Goal: Task Accomplishment & Management: Use online tool/utility

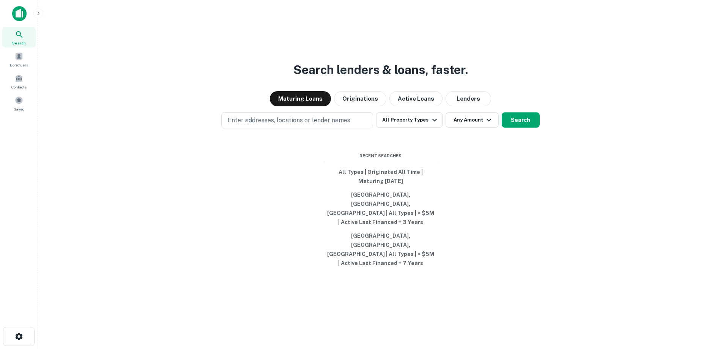
click at [19, 35] on icon at bounding box center [19, 34] width 9 height 9
click at [18, 102] on span at bounding box center [19, 100] width 8 height 8
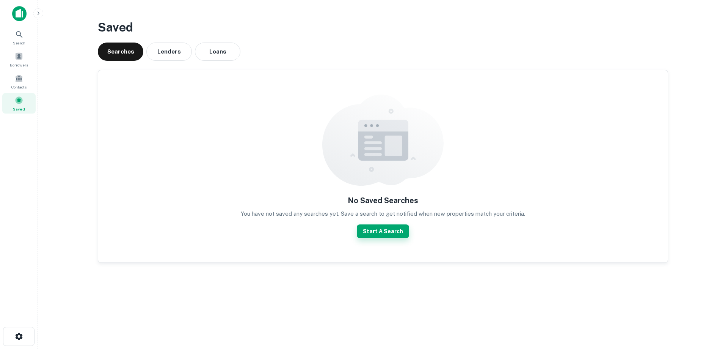
click at [382, 231] on button "Start A Search" at bounding box center [383, 231] width 52 height 14
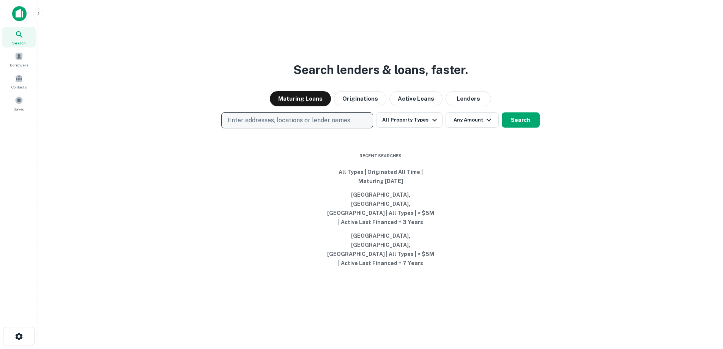
click at [304, 125] on p "Enter addresses, locations or lender names" at bounding box center [289, 120] width 123 height 9
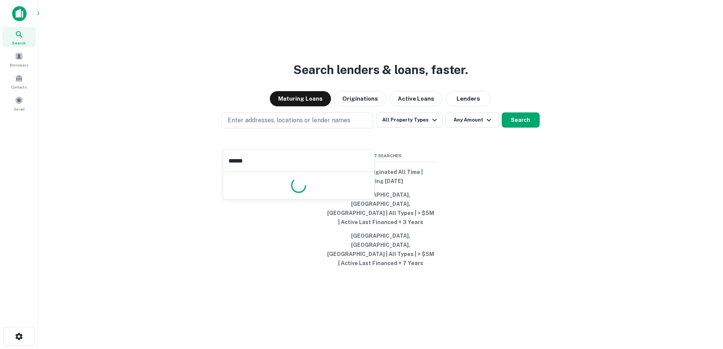
type input "*******"
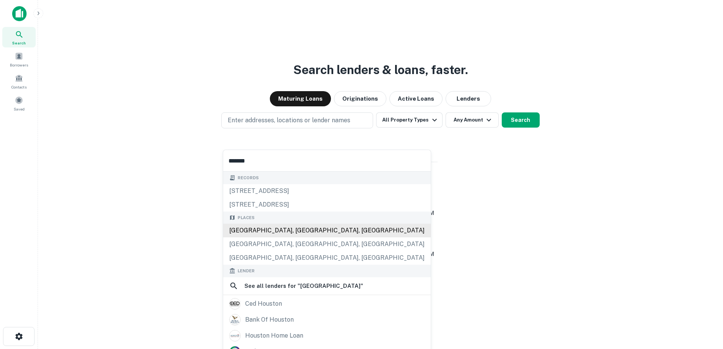
click at [254, 230] on div "[GEOGRAPHIC_DATA], [GEOGRAPHIC_DATA], [GEOGRAPHIC_DATA]" at bounding box center [327, 230] width 208 height 14
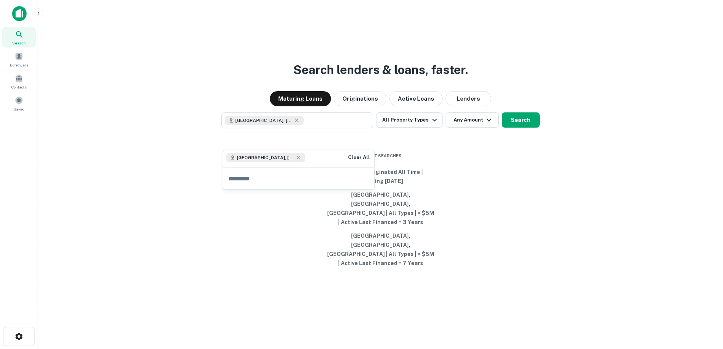
click at [250, 180] on input "text" at bounding box center [298, 178] width 151 height 21
type input "**********"
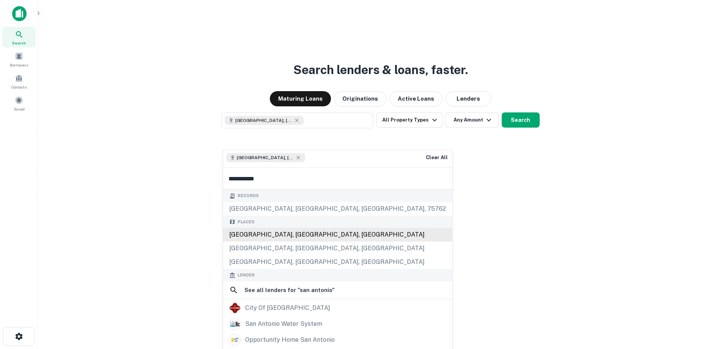
click at [255, 236] on div "[GEOGRAPHIC_DATA], [GEOGRAPHIC_DATA], [GEOGRAPHIC_DATA]" at bounding box center [337, 235] width 229 height 14
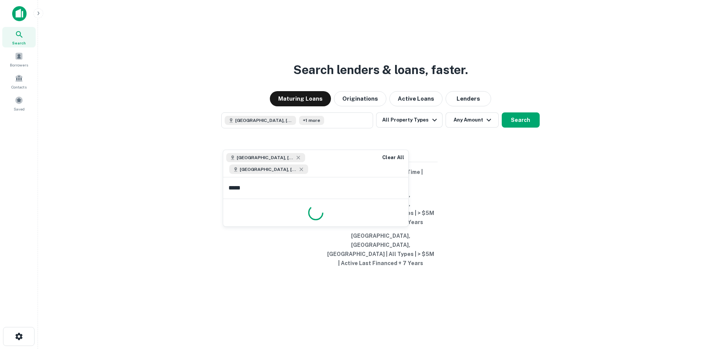
type input "******"
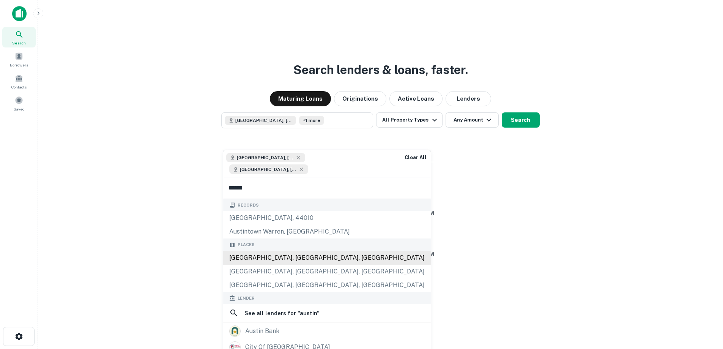
click at [242, 251] on div "[GEOGRAPHIC_DATA], [GEOGRAPHIC_DATA], [GEOGRAPHIC_DATA]" at bounding box center [327, 258] width 208 height 14
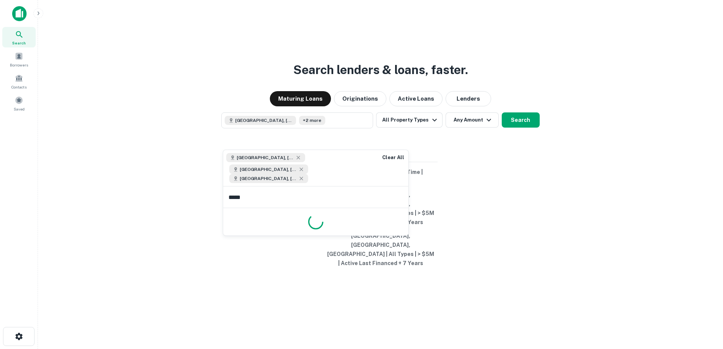
type input "******"
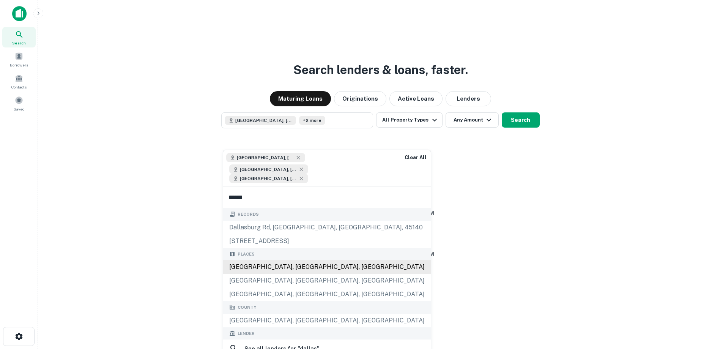
click at [244, 260] on div "[GEOGRAPHIC_DATA], [GEOGRAPHIC_DATA], [GEOGRAPHIC_DATA]" at bounding box center [327, 267] width 208 height 14
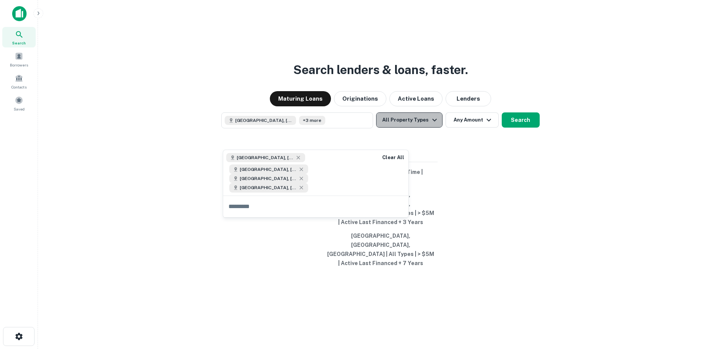
click at [433, 124] on icon "button" at bounding box center [434, 119] width 9 height 9
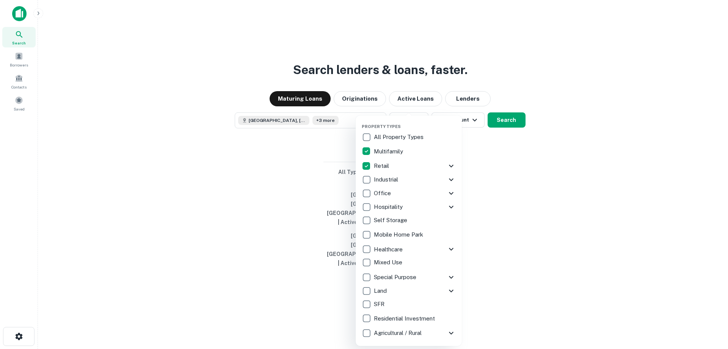
click at [450, 165] on icon at bounding box center [451, 166] width 5 height 3
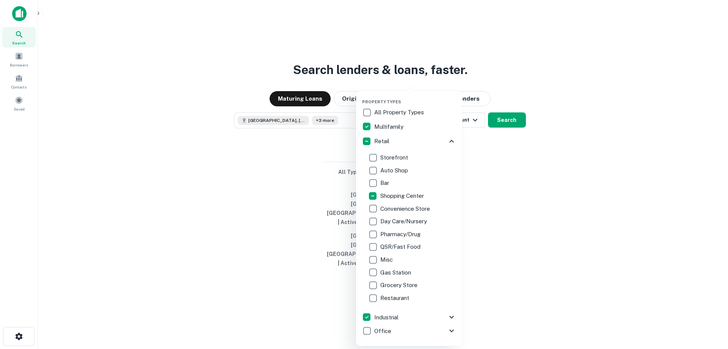
click at [181, 203] on div at bounding box center [364, 174] width 728 height 349
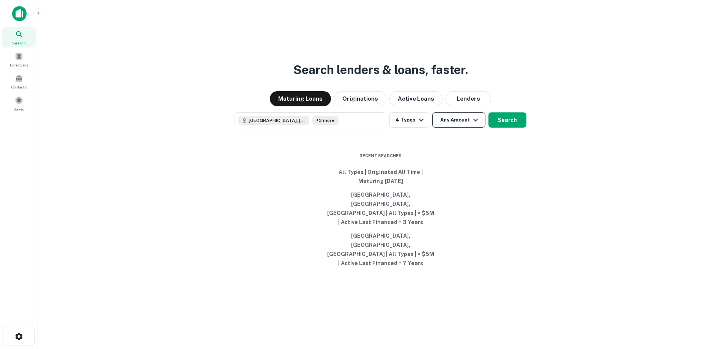
click at [469, 127] on button "Any Amount" at bounding box center [458, 119] width 53 height 15
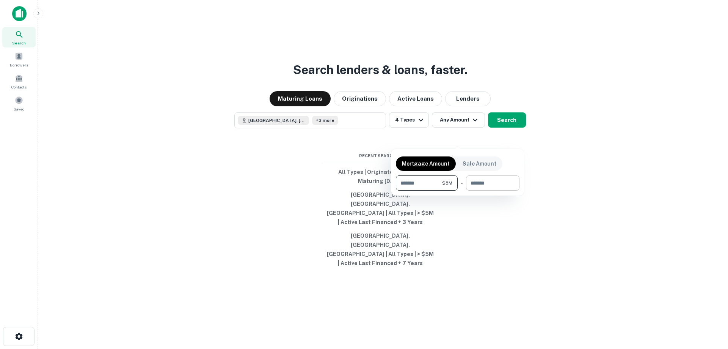
type input "*******"
click at [471, 182] on input "number" at bounding box center [490, 182] width 48 height 15
type input "********"
click at [601, 154] on div at bounding box center [364, 174] width 728 height 349
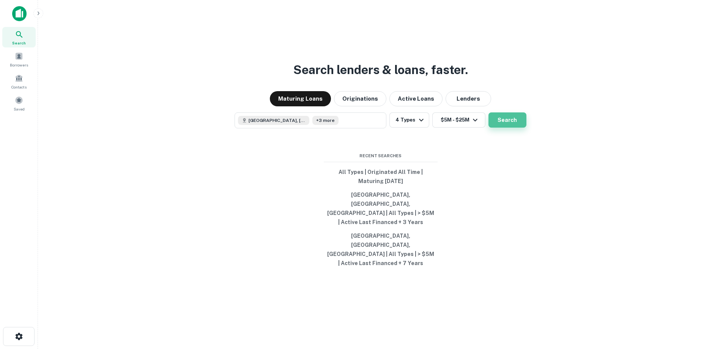
click at [503, 127] on button "Search" at bounding box center [507, 119] width 38 height 15
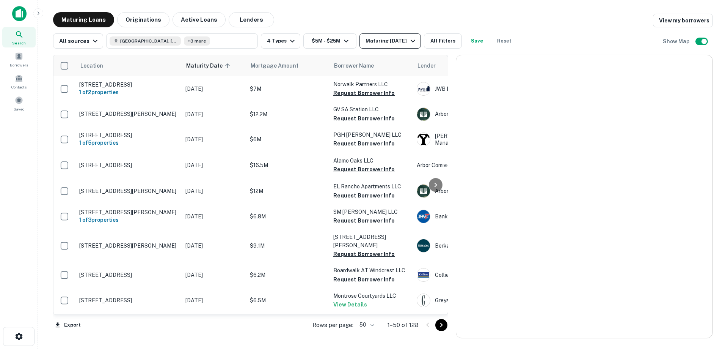
click at [411, 41] on icon "button" at bounding box center [413, 41] width 5 height 3
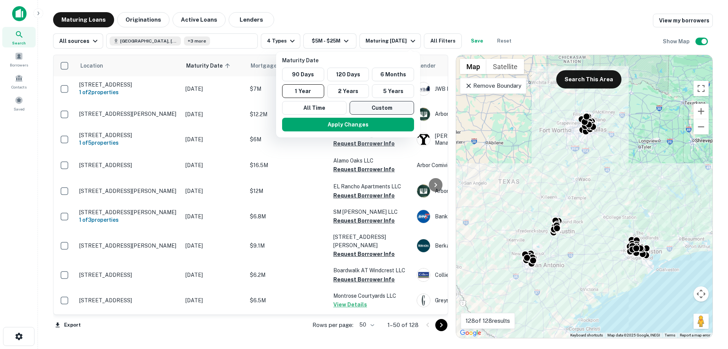
click at [370, 108] on button "Custom" at bounding box center [382, 108] width 64 height 14
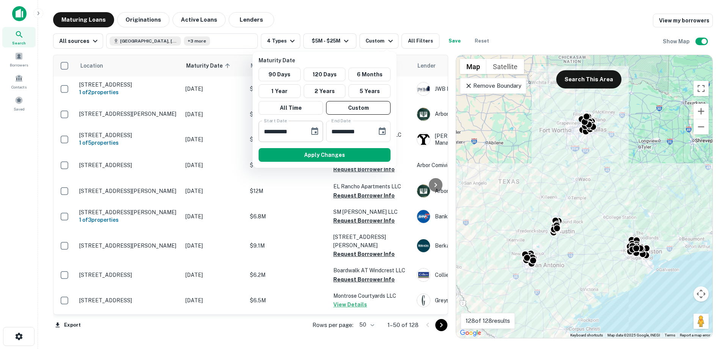
click at [315, 129] on icon "Choose date, selected date is Oct 1, 2025" at bounding box center [314, 131] width 7 height 8
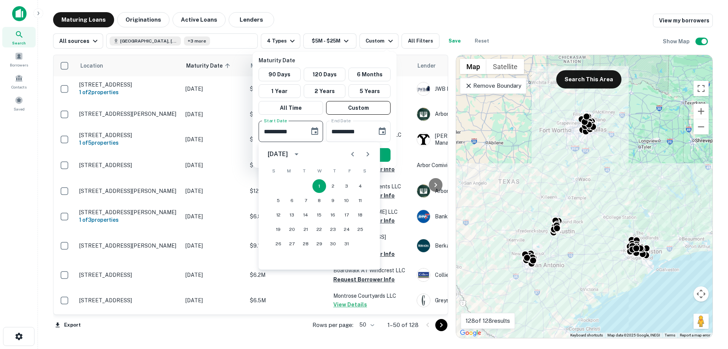
click at [301, 153] on icon "calendar view is open, switch to year view" at bounding box center [296, 153] width 9 height 9
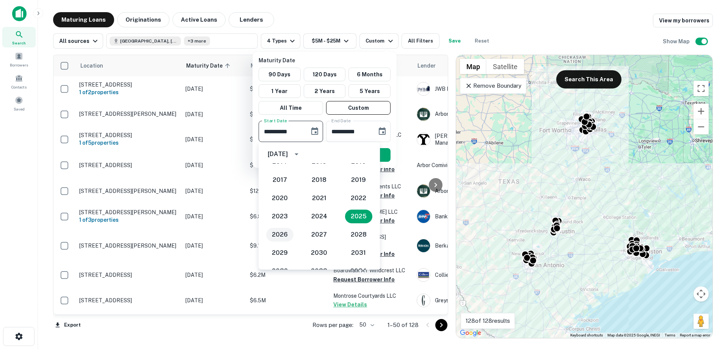
click at [280, 231] on button "2026" at bounding box center [279, 235] width 27 height 14
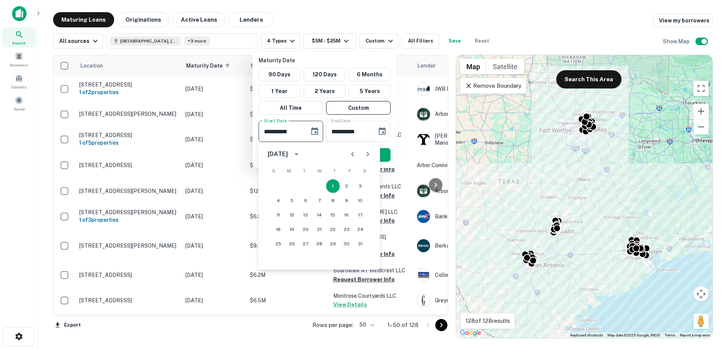
click at [351, 155] on icon "Previous month" at bounding box center [352, 153] width 9 height 9
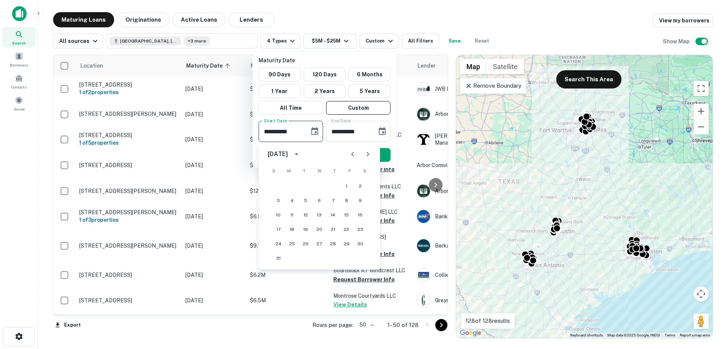
click at [351, 155] on icon "Previous month" at bounding box center [352, 153] width 9 height 9
click at [369, 156] on icon "Next month" at bounding box center [367, 153] width 9 height 9
click at [279, 185] on button "1" at bounding box center [279, 186] width 14 height 14
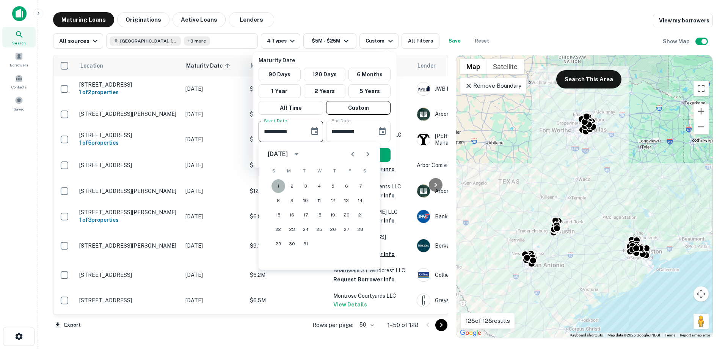
type input "**********"
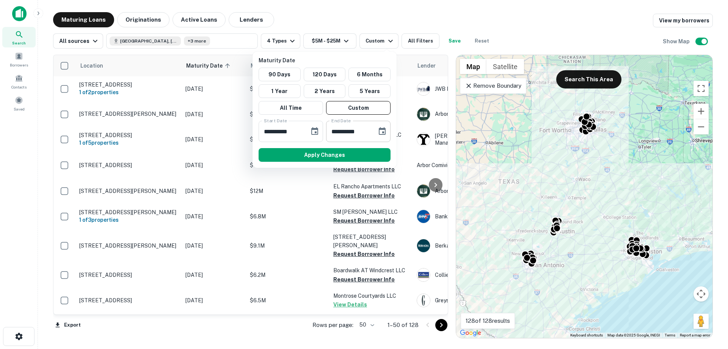
click at [383, 130] on icon "Choose date, selected date is Mar 30, 2026" at bounding box center [382, 131] width 9 height 9
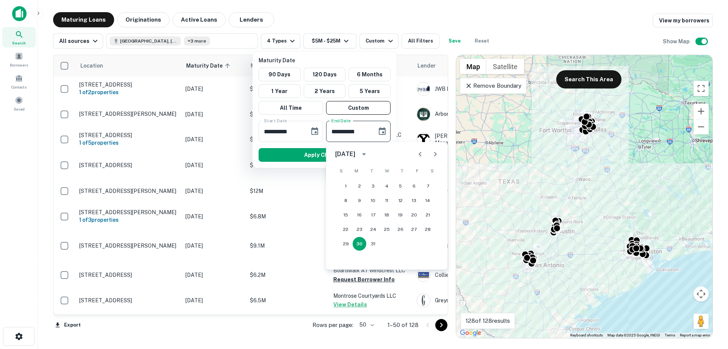
click at [369, 153] on icon "calendar view is open, switch to year view" at bounding box center [364, 153] width 9 height 9
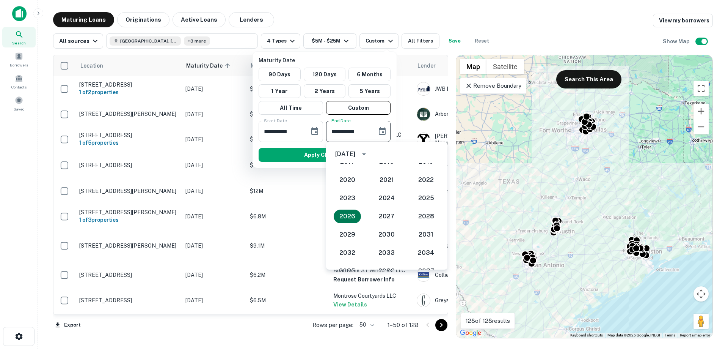
click at [346, 217] on button "2026" at bounding box center [347, 216] width 27 height 14
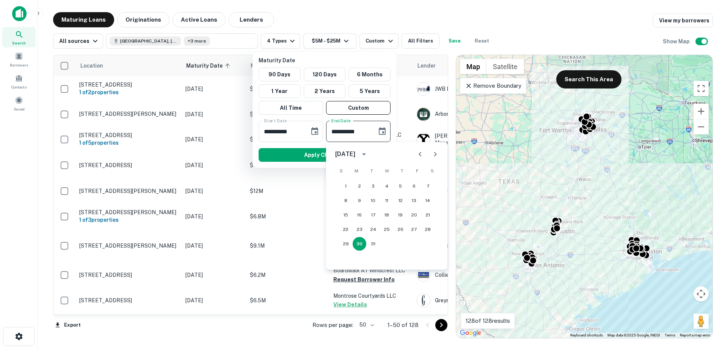
click at [362, 131] on input "**********" at bounding box center [349, 131] width 46 height 21
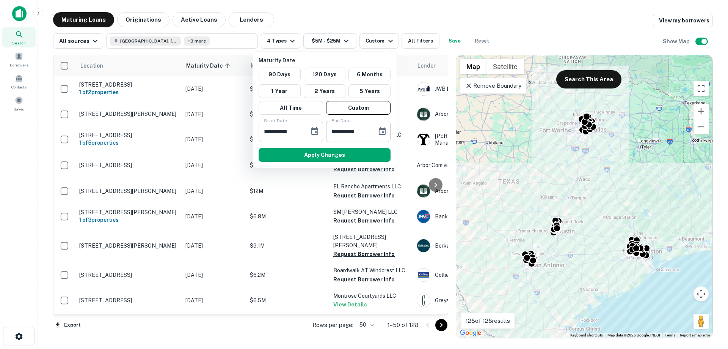
click at [384, 130] on icon "Choose date, selected date is Mar 30, 2026" at bounding box center [382, 131] width 9 height 9
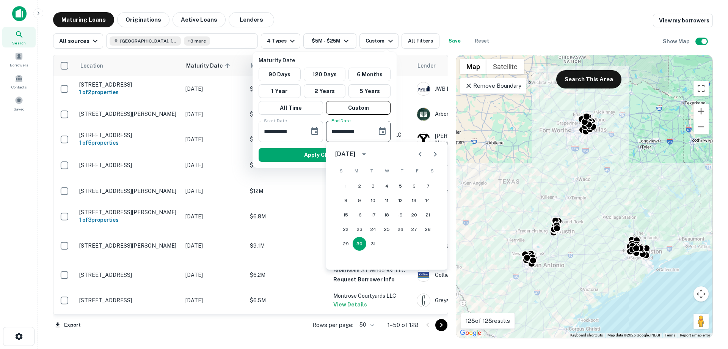
click at [434, 154] on icon "Next month" at bounding box center [435, 153] width 9 height 9
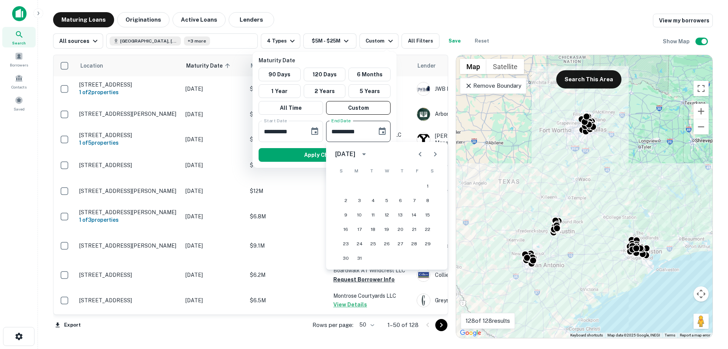
click at [434, 154] on icon "Next month" at bounding box center [435, 153] width 9 height 9
click at [402, 244] on button "31" at bounding box center [401, 244] width 14 height 14
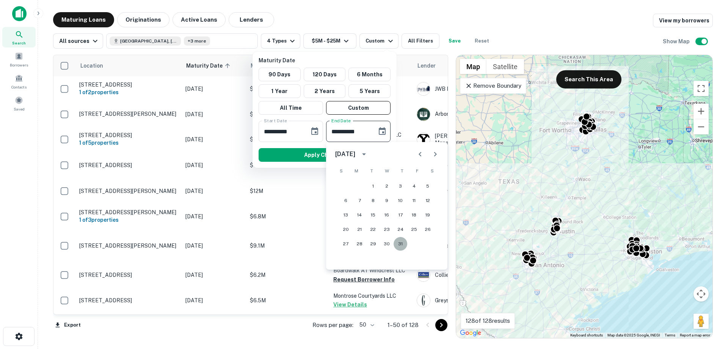
type input "**********"
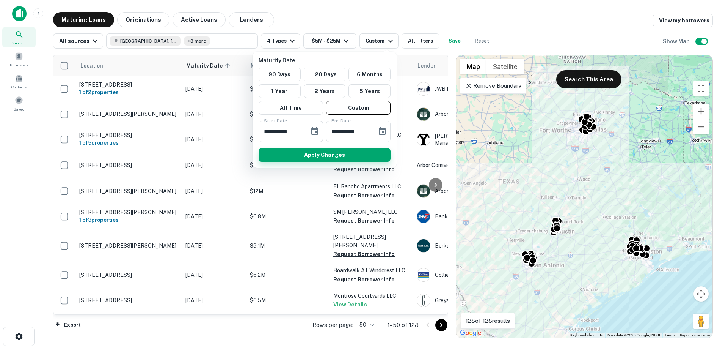
click at [324, 154] on button "Apply Changes" at bounding box center [325, 155] width 132 height 14
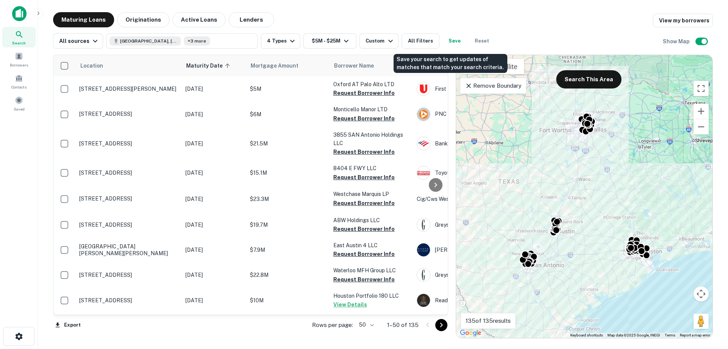
click at [450, 40] on button "Save" at bounding box center [455, 40] width 24 height 15
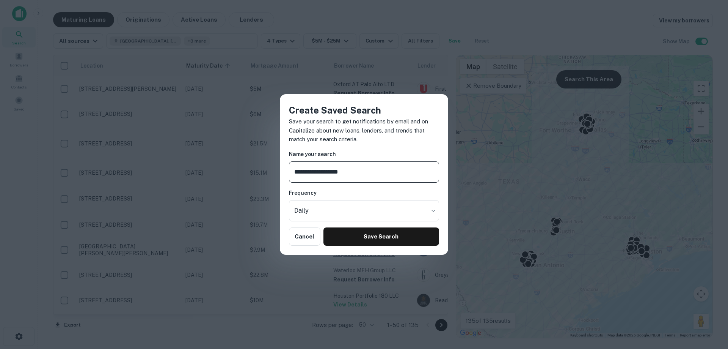
click at [311, 169] on input "**********" at bounding box center [364, 171] width 150 height 21
click at [373, 173] on input "**********" at bounding box center [364, 171] width 150 height 21
type input "**********"
click at [384, 237] on button "Save Search" at bounding box center [382, 236] width 116 height 18
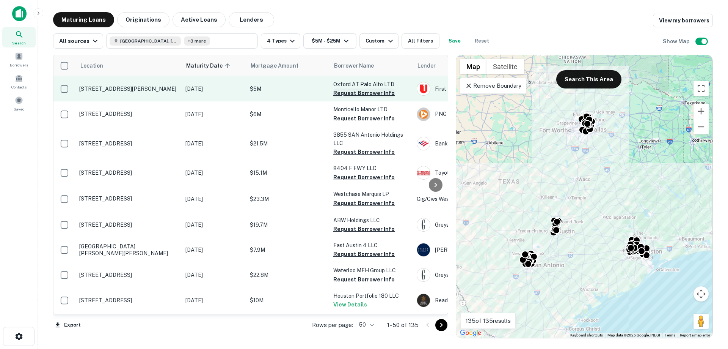
click at [345, 92] on button "Request Borrower Info" at bounding box center [363, 92] width 61 height 9
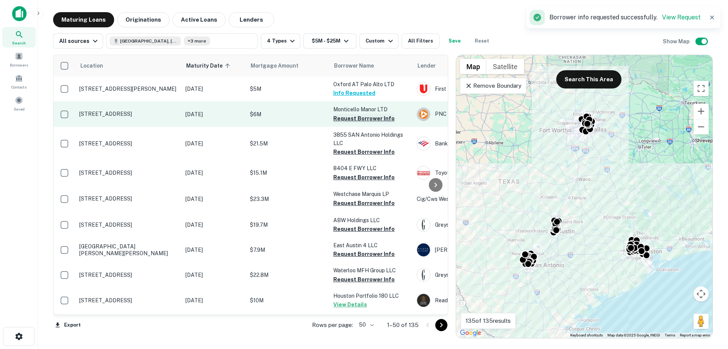
click at [346, 119] on button "Request Borrower Info" at bounding box center [363, 118] width 61 height 9
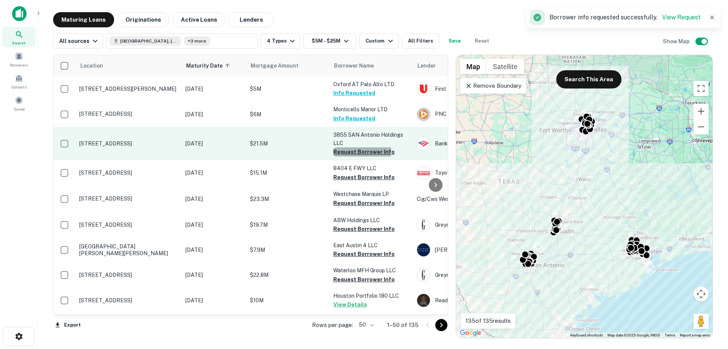
click at [346, 151] on button "Request Borrower Info" at bounding box center [363, 151] width 61 height 9
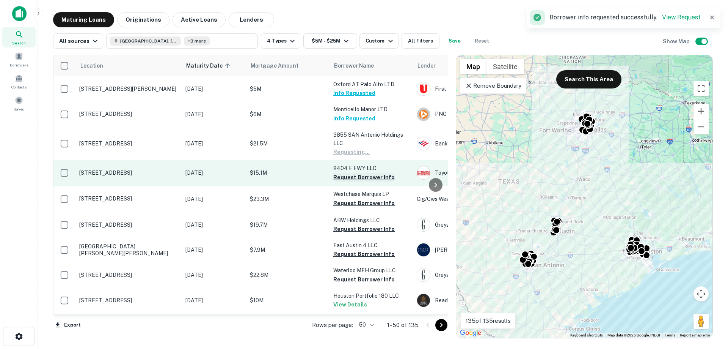
click at [349, 176] on button "Request Borrower Info" at bounding box center [363, 177] width 61 height 9
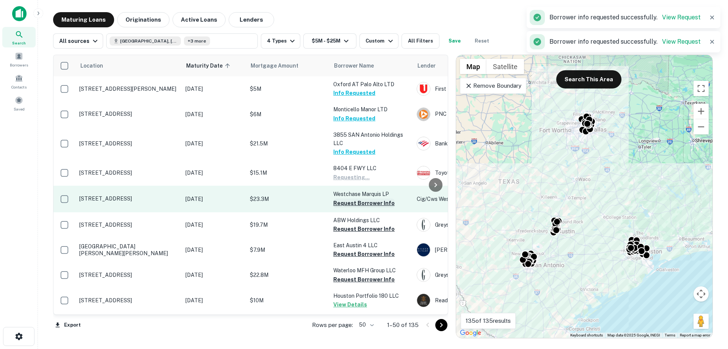
click at [347, 203] on button "Request Borrower Info" at bounding box center [363, 202] width 61 height 9
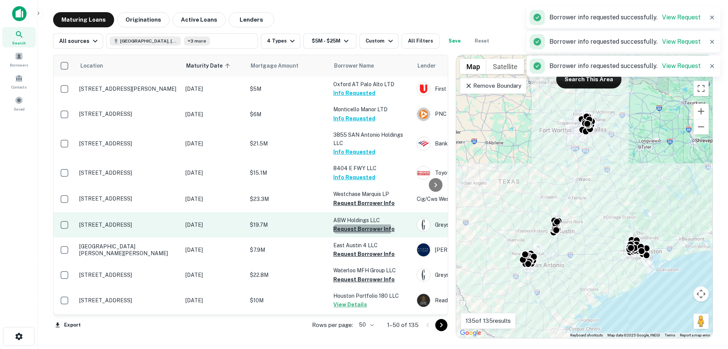
click at [347, 228] on button "Request Borrower Info" at bounding box center [363, 228] width 61 height 9
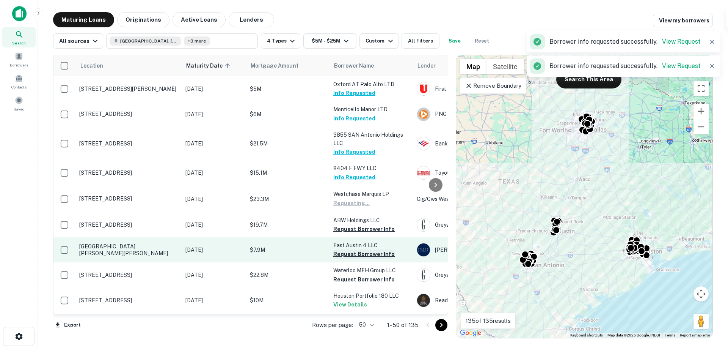
click at [346, 253] on button "Request Borrower Info" at bounding box center [363, 253] width 61 height 9
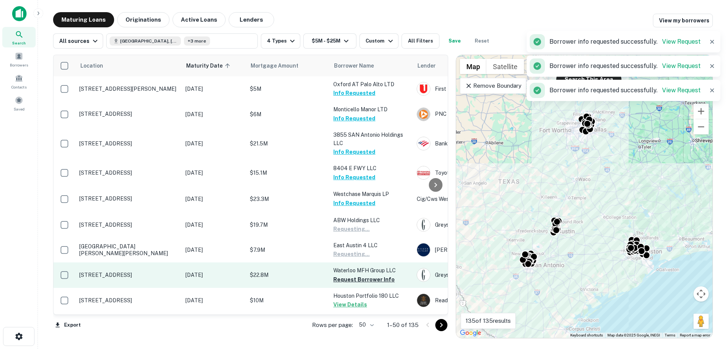
scroll to position [76, 0]
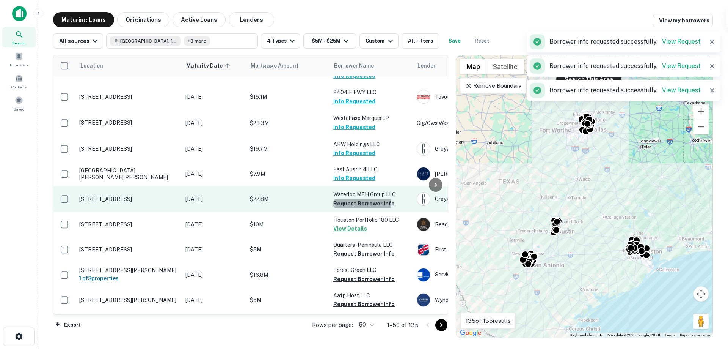
click at [344, 203] on button "Request Borrower Info" at bounding box center [363, 203] width 61 height 9
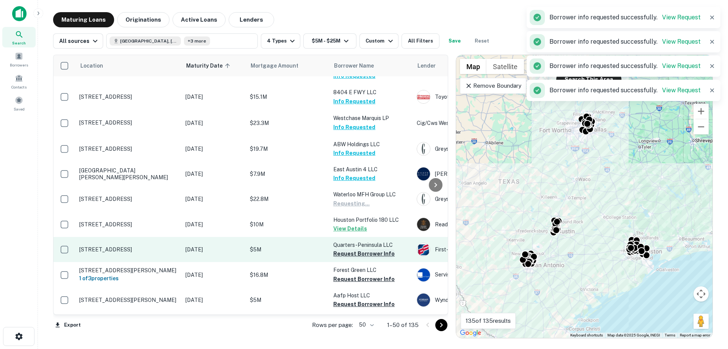
click at [351, 253] on button "Request Borrower Info" at bounding box center [363, 253] width 61 height 9
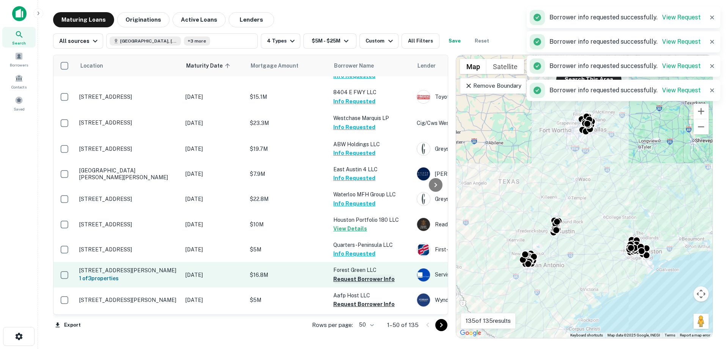
click at [350, 280] on button "Request Borrower Info" at bounding box center [363, 278] width 61 height 9
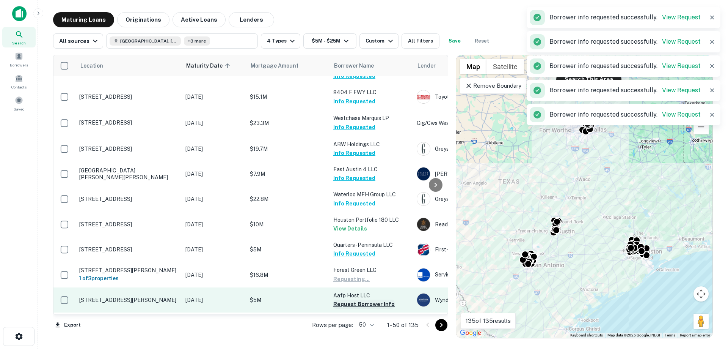
click at [350, 304] on button "Request Borrower Info" at bounding box center [363, 303] width 61 height 9
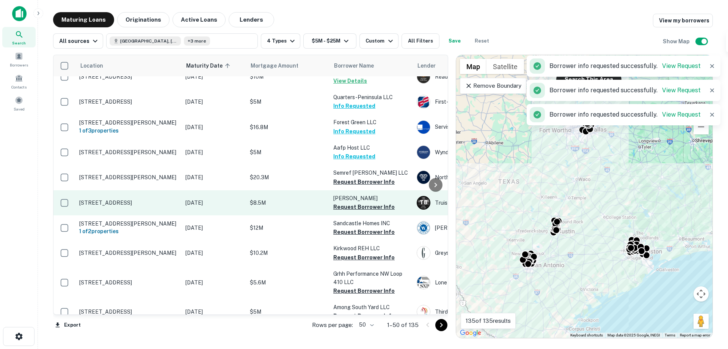
scroll to position [228, 0]
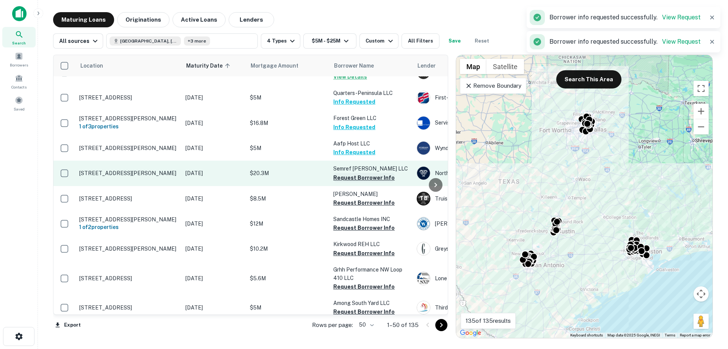
click at [345, 178] on button "Request Borrower Info" at bounding box center [363, 177] width 61 height 9
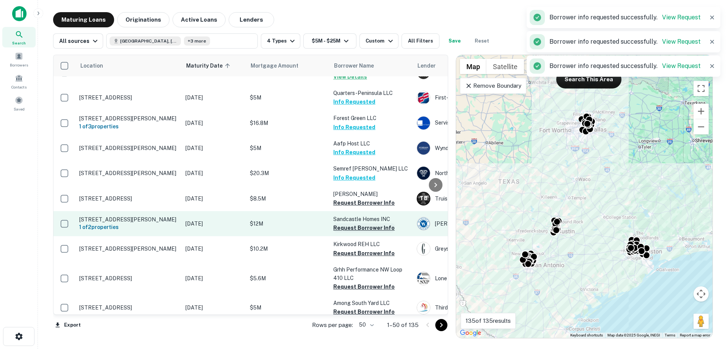
click at [344, 203] on button "Request Borrower Info" at bounding box center [363, 202] width 61 height 9
click at [344, 228] on button "Request Borrower Info" at bounding box center [363, 227] width 61 height 9
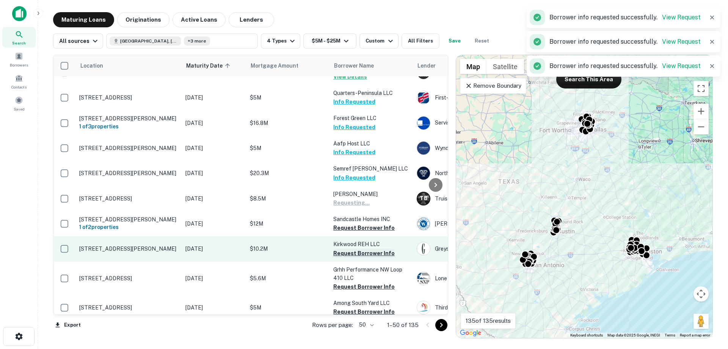
click at [348, 252] on button "Request Borrower Info" at bounding box center [363, 253] width 61 height 9
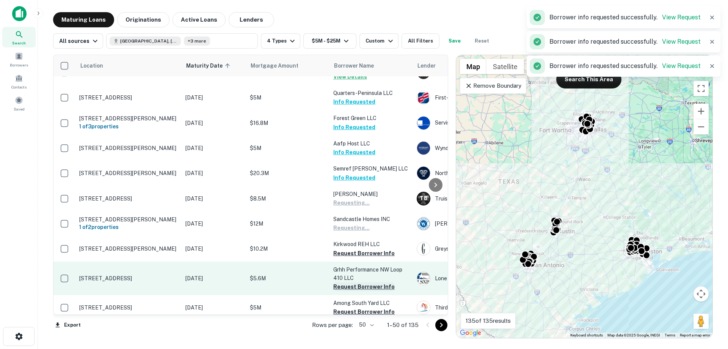
click at [351, 287] on button "Request Borrower Info" at bounding box center [363, 286] width 61 height 9
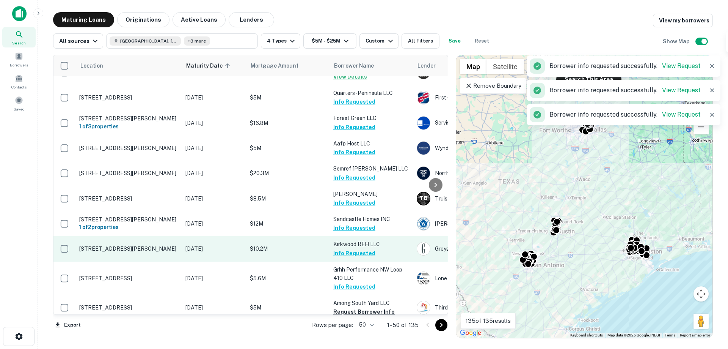
scroll to position [341, 0]
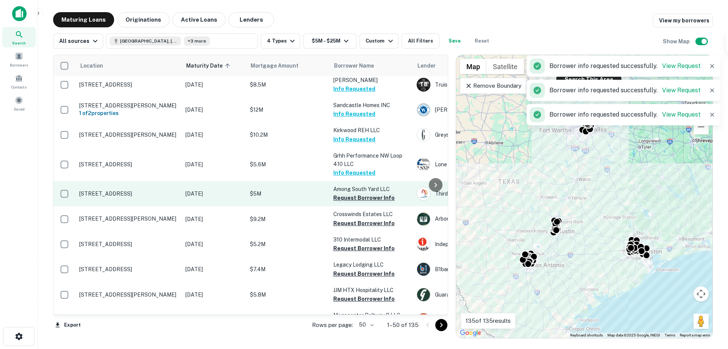
click at [349, 197] on button "Request Borrower Info" at bounding box center [363, 197] width 61 height 9
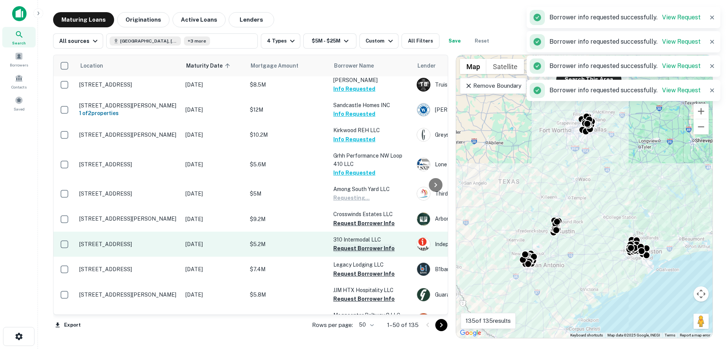
click at [347, 223] on button "Request Borrower Info" at bounding box center [363, 223] width 61 height 9
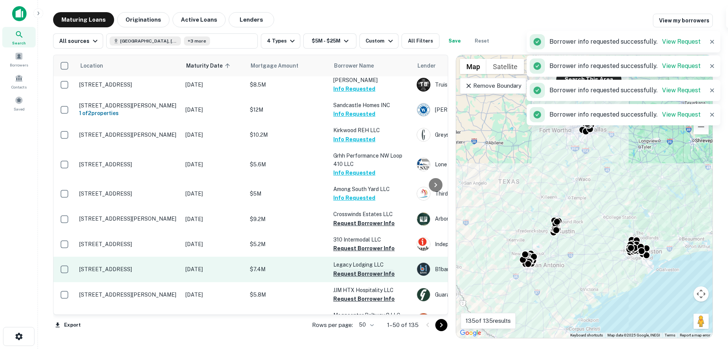
click at [350, 250] on button "Request Borrower Info" at bounding box center [363, 248] width 61 height 9
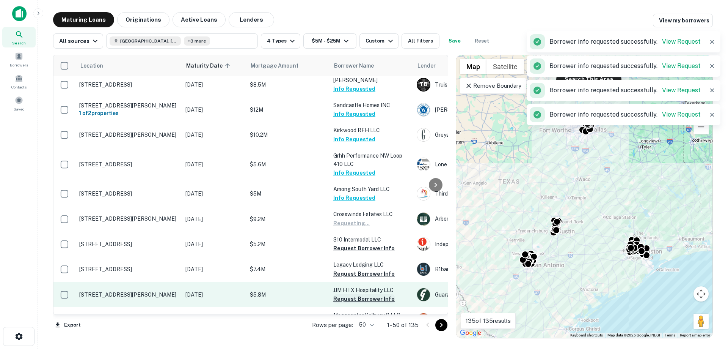
click at [349, 274] on button "Request Borrower Info" at bounding box center [363, 273] width 61 height 9
click at [347, 301] on button "Request Borrower Info" at bounding box center [363, 298] width 61 height 9
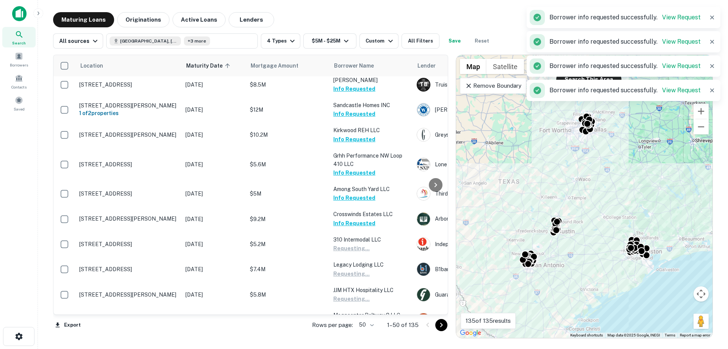
scroll to position [493, 0]
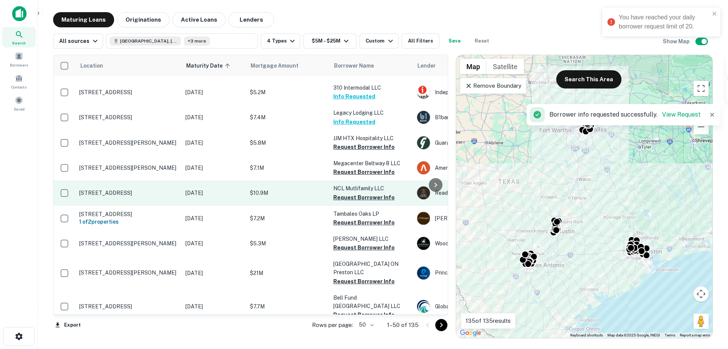
click at [344, 171] on button "Request Borrower Info" at bounding box center [363, 171] width 61 height 9
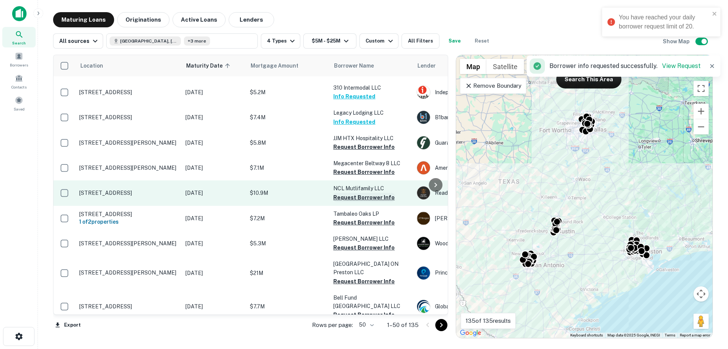
click at [345, 196] on button "Request Borrower Info" at bounding box center [363, 197] width 61 height 9
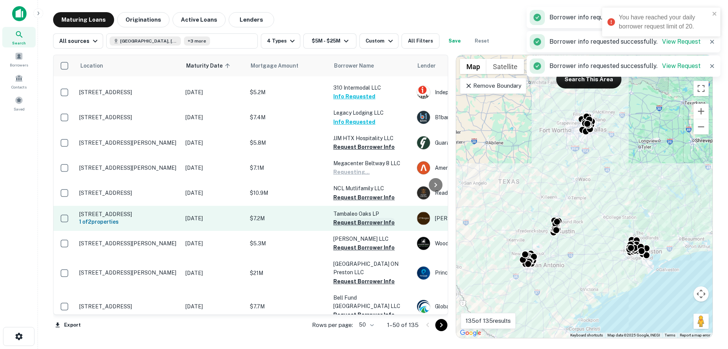
click at [341, 223] on button "Request Borrower Info" at bounding box center [363, 222] width 61 height 9
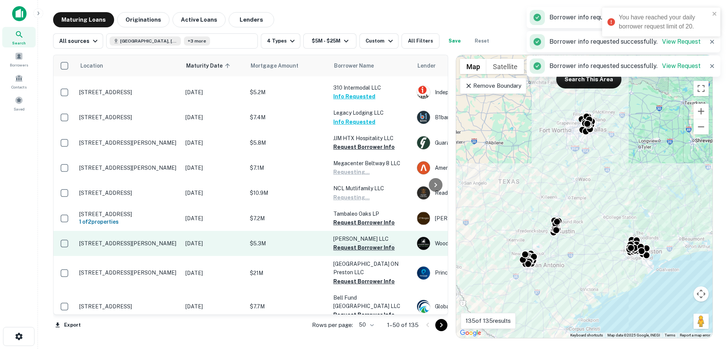
click at [342, 249] on button "Request Borrower Info" at bounding box center [363, 247] width 61 height 9
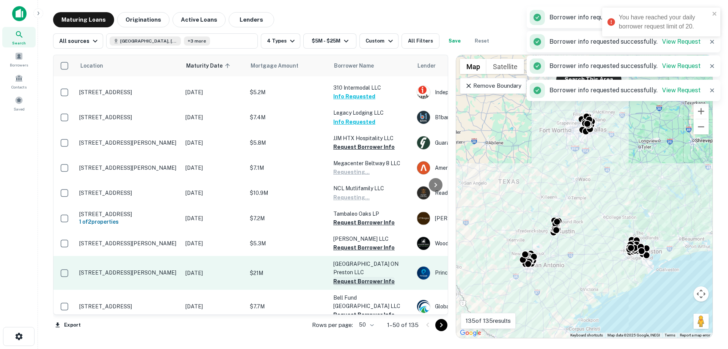
click at [343, 282] on button "Request Borrower Info" at bounding box center [363, 281] width 61 height 9
